Goal: Task Accomplishment & Management: Manage account settings

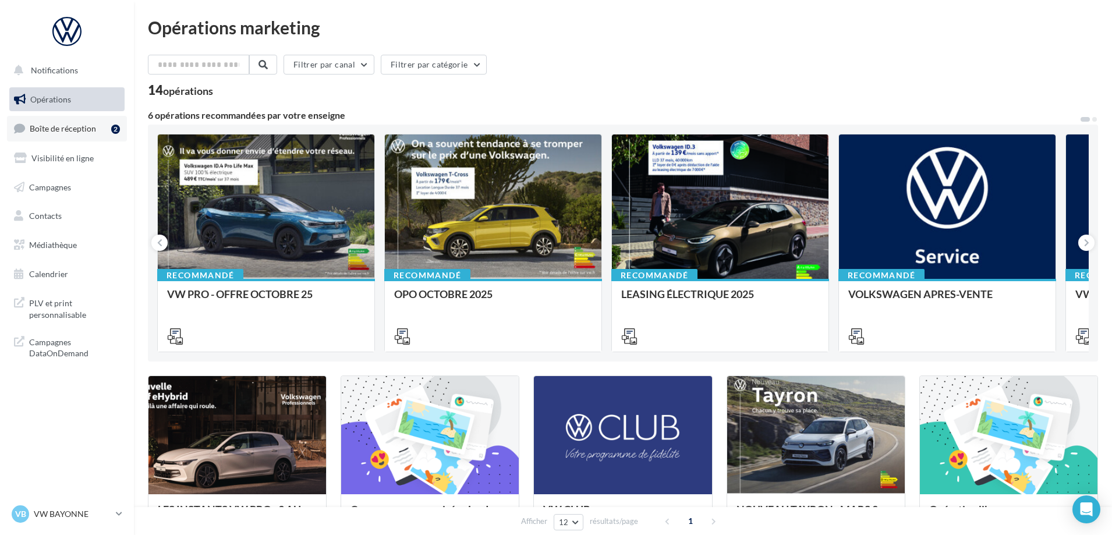
click at [59, 129] on span "Boîte de réception" at bounding box center [63, 128] width 66 height 10
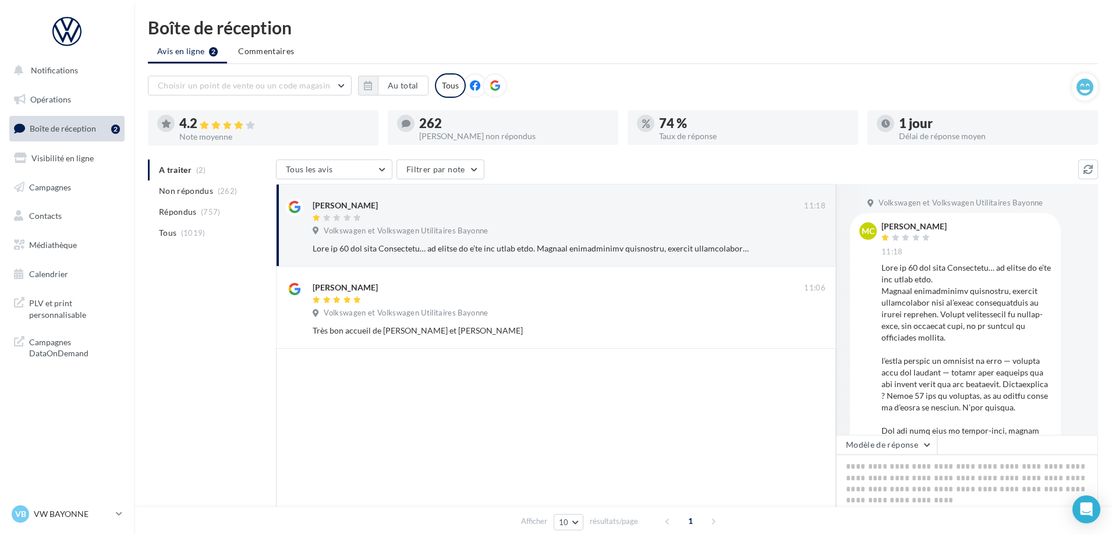
click at [171, 172] on ul "A traiter (2) Non répondus (262) Répondus (757) Tous (1019)" at bounding box center [209, 202] width 123 height 84
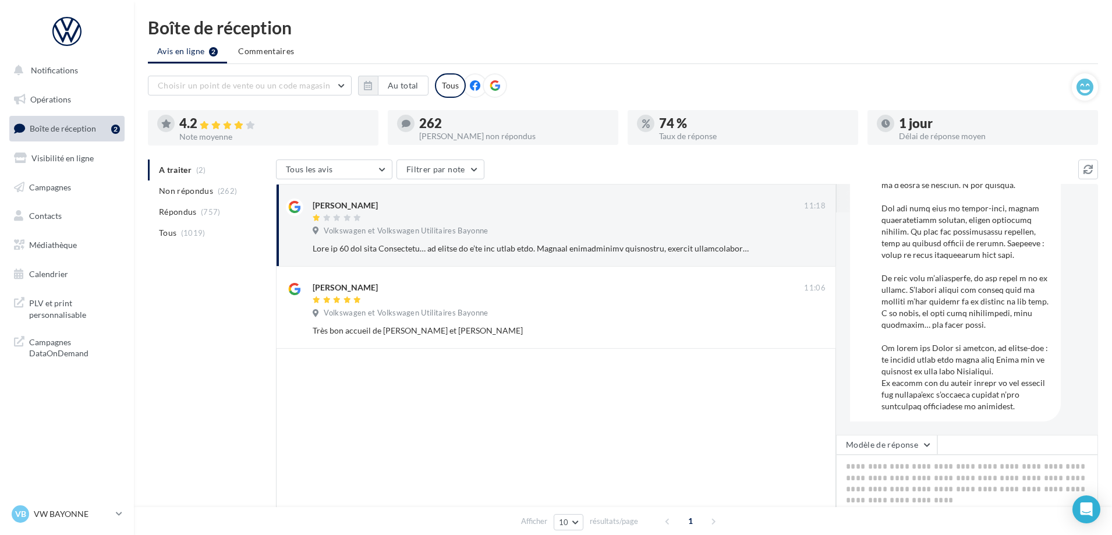
scroll to position [2, 0]
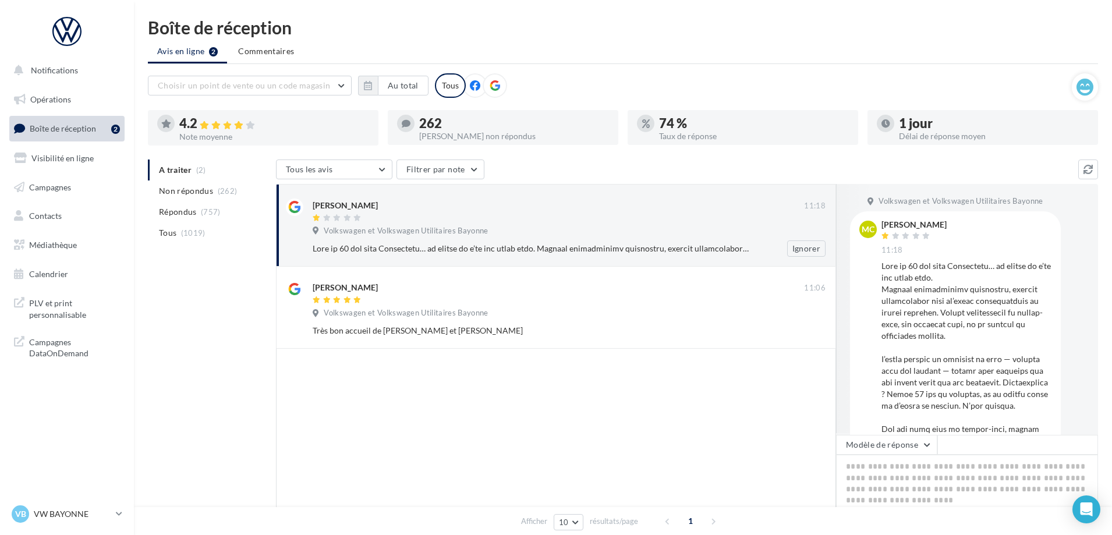
click at [743, 249] on div at bounding box center [531, 249] width 437 height 12
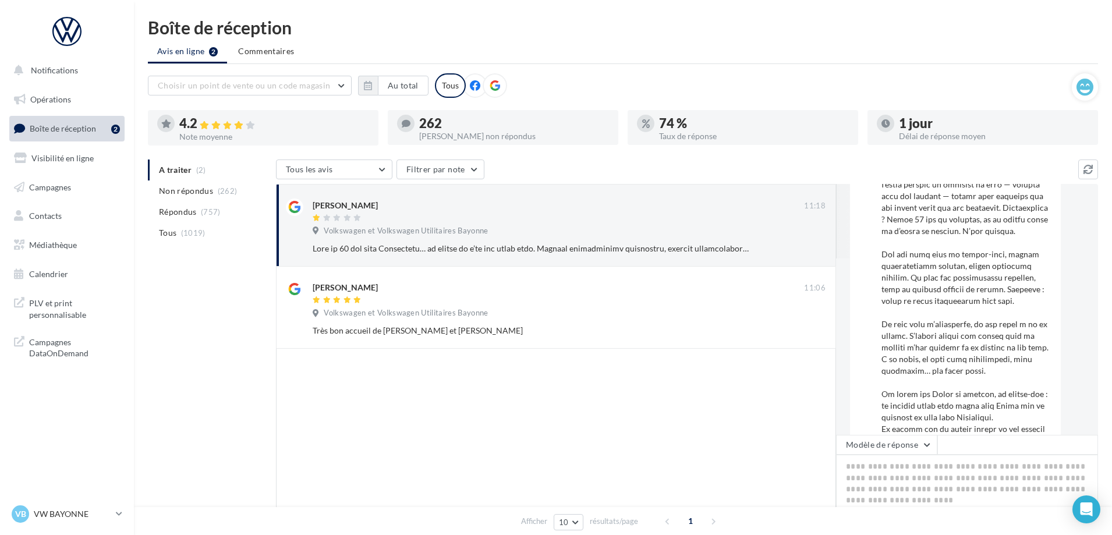
scroll to position [0, 0]
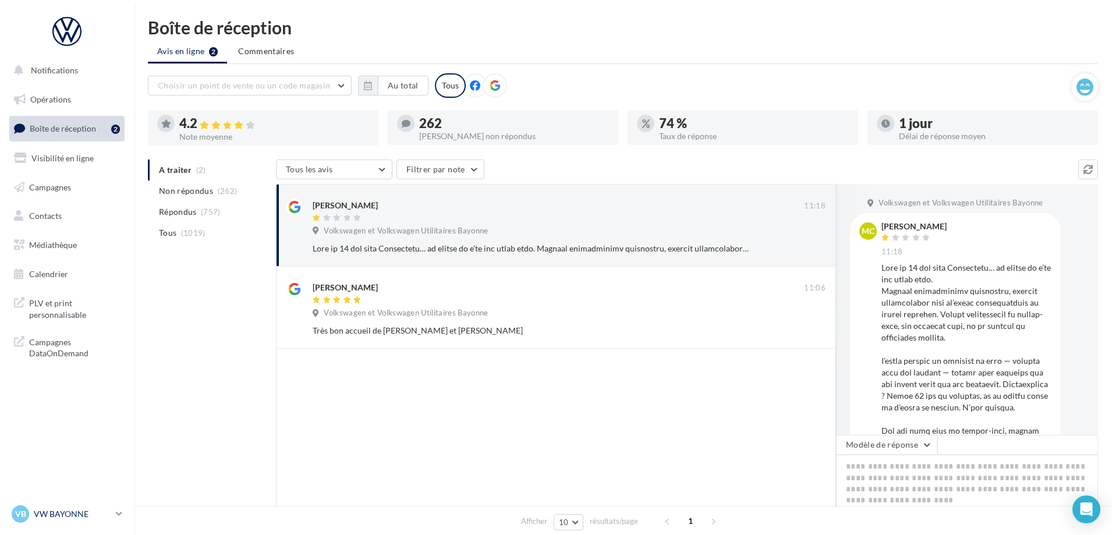
click at [85, 515] on p "VW BAYONNE" at bounding box center [72, 514] width 77 height 12
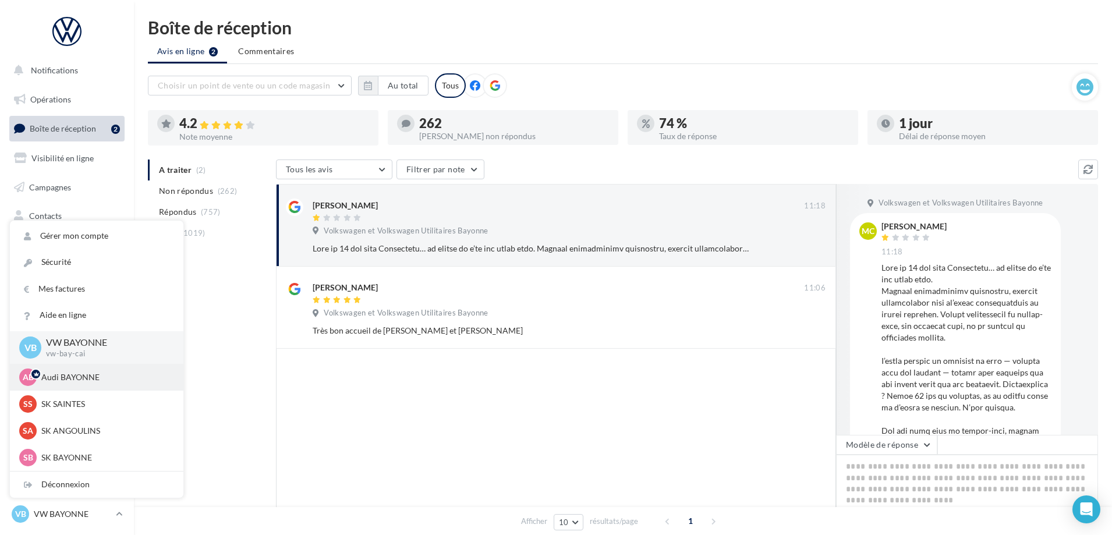
click at [63, 381] on p "Audi BAYONNE" at bounding box center [105, 378] width 128 height 12
